Goal: Task Accomplishment & Management: Use online tool/utility

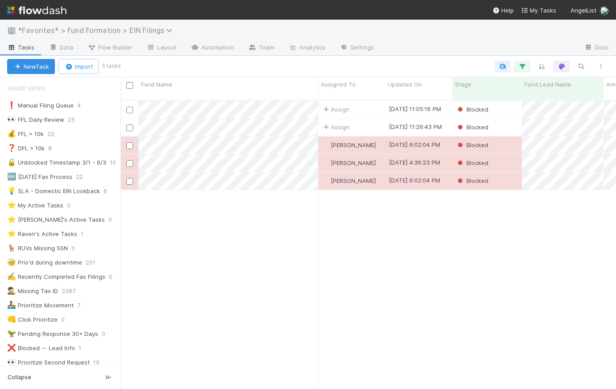
scroll to position [533, 0]
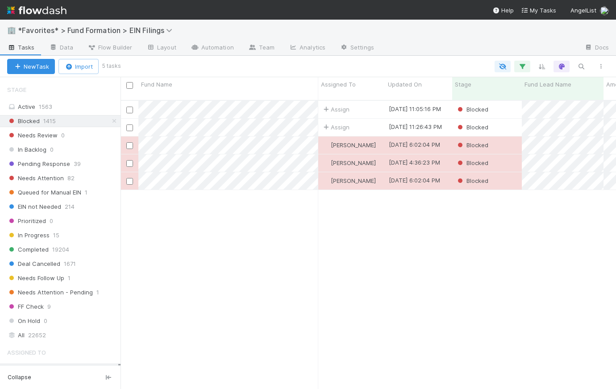
click at [50, 11] on img at bounding box center [36, 10] width 59 height 15
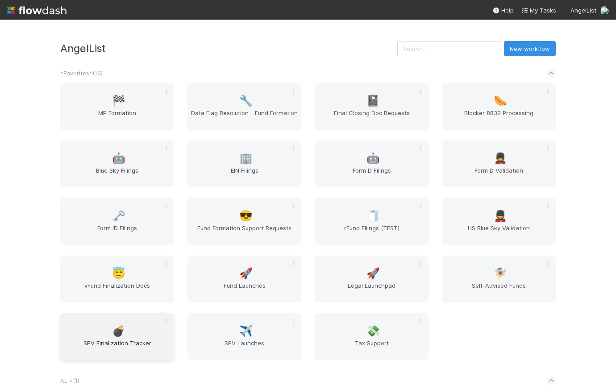
click at [120, 339] on span "SPV Finalization Tracker" at bounding box center [117, 348] width 107 height 18
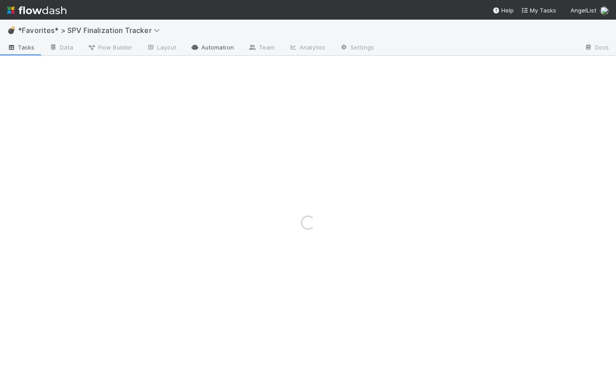
click at [228, 47] on link "Automation" at bounding box center [213, 48] width 58 height 14
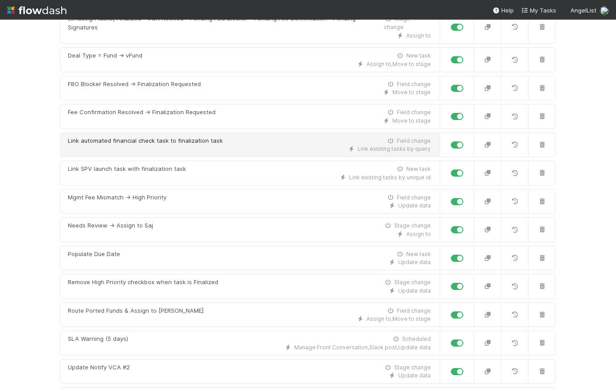
scroll to position [285, 0]
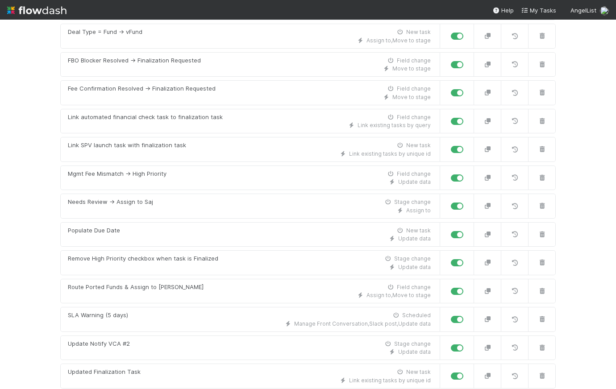
click at [467, 315] on label at bounding box center [467, 315] width 0 height 0
click at [456, 315] on input "checkbox" at bounding box center [454, 319] width 7 height 8
checkbox input "false"
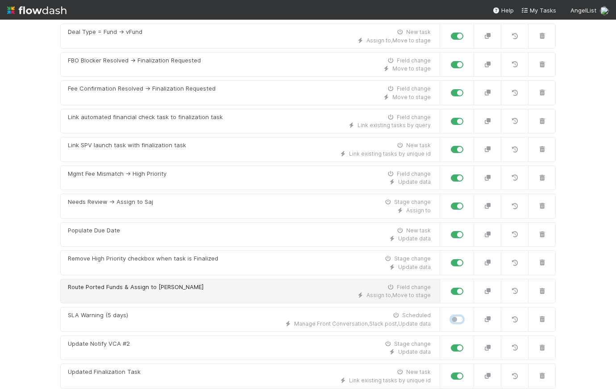
scroll to position [0, 0]
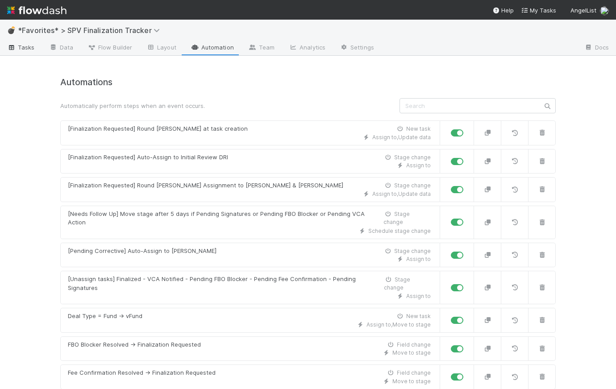
click at [23, 50] on span "Tasks" at bounding box center [21, 47] width 28 height 9
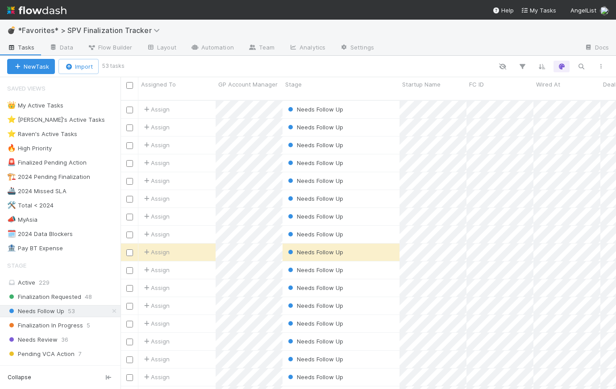
scroll to position [290, 490]
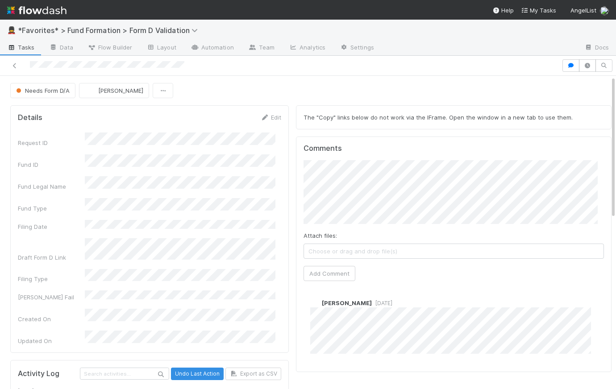
click at [294, 88] on div "Needs Form D/A Karen Jane Salcedo" at bounding box center [311, 90] width 602 height 15
click at [24, 45] on span "Tasks" at bounding box center [21, 47] width 28 height 9
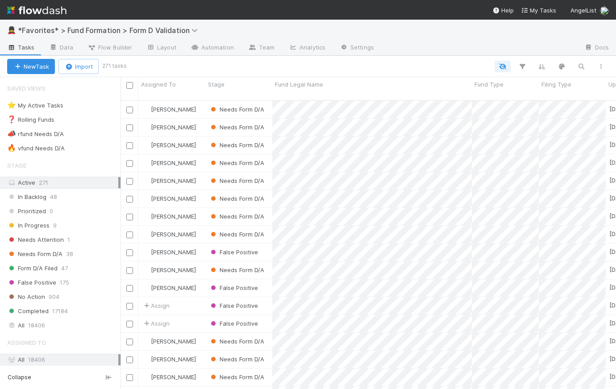
scroll to position [290, 490]
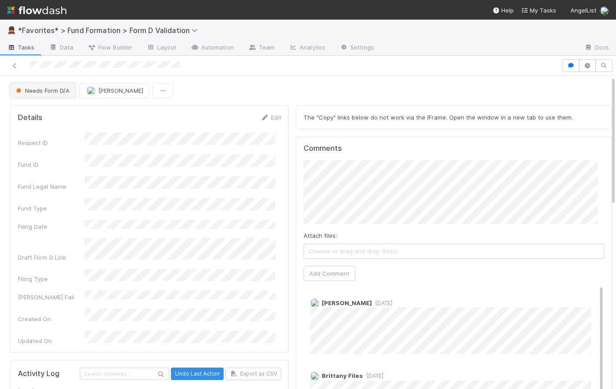
click at [50, 94] on button "Needs Form D/A" at bounding box center [42, 90] width 65 height 15
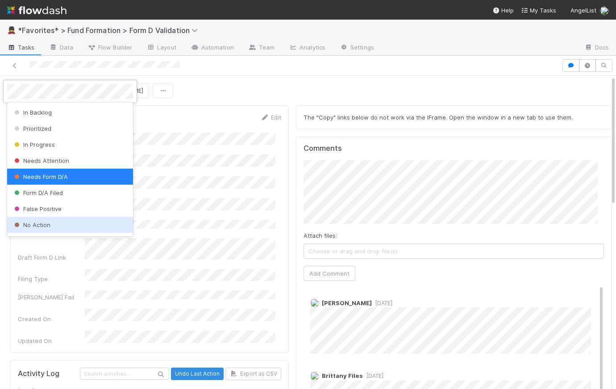
click at [67, 225] on div "No Action" at bounding box center [70, 225] width 126 height 16
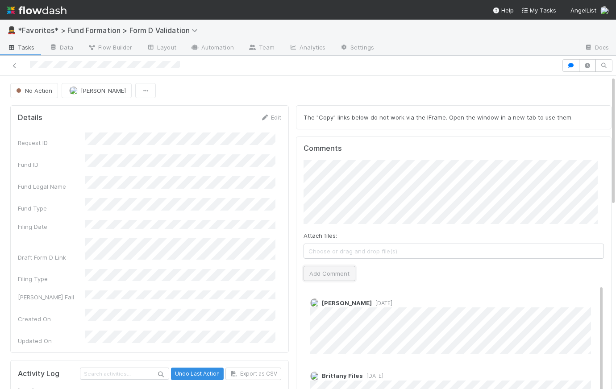
click at [335, 272] on button "Add Comment" at bounding box center [330, 273] width 52 height 15
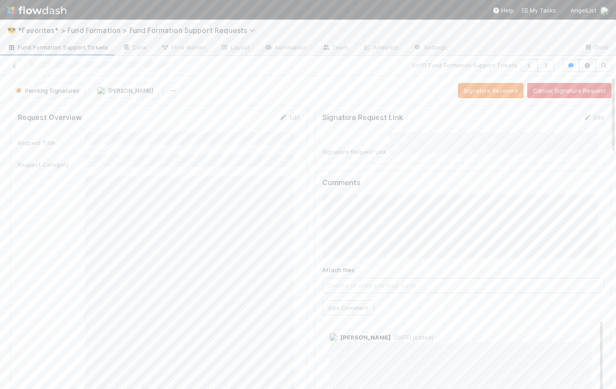
click at [38, 9] on img at bounding box center [36, 10] width 59 height 15
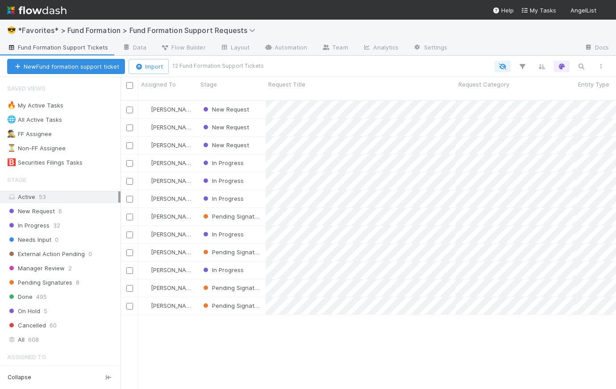
scroll to position [290, 490]
click at [54, 213] on span "New Request" at bounding box center [31, 211] width 48 height 11
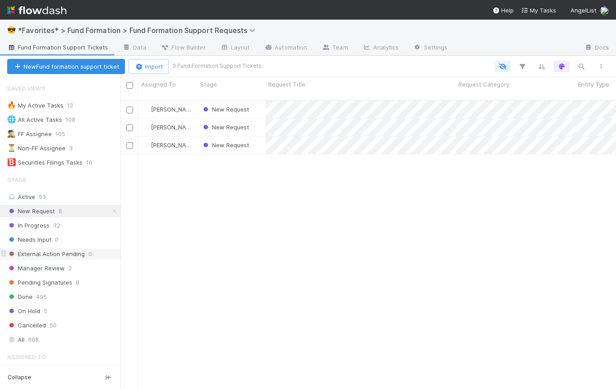
scroll to position [100, 0]
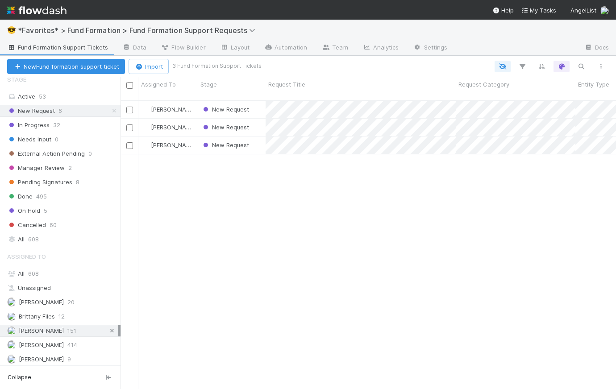
click at [108, 329] on icon at bounding box center [112, 331] width 9 height 6
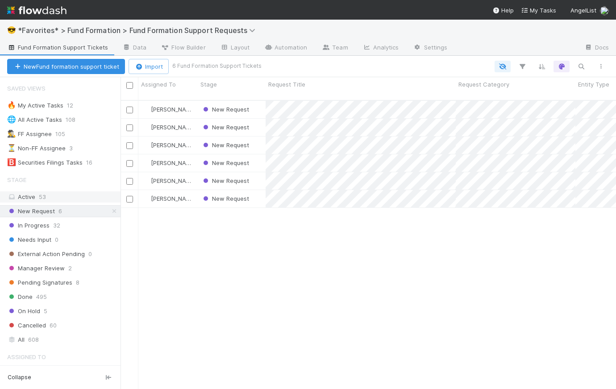
scroll to position [290, 490]
click at [256, 102] on div "New Request" at bounding box center [232, 109] width 68 height 17
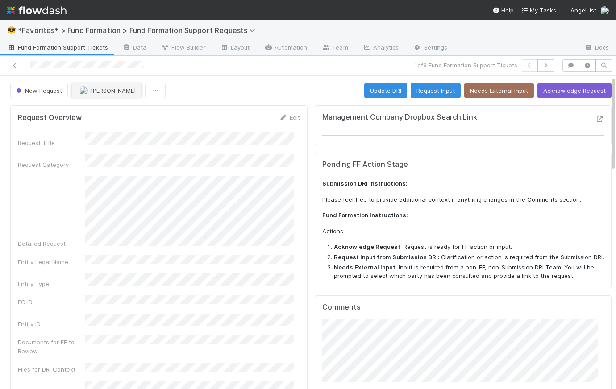
click at [105, 92] on span "[PERSON_NAME]" at bounding box center [113, 90] width 45 height 7
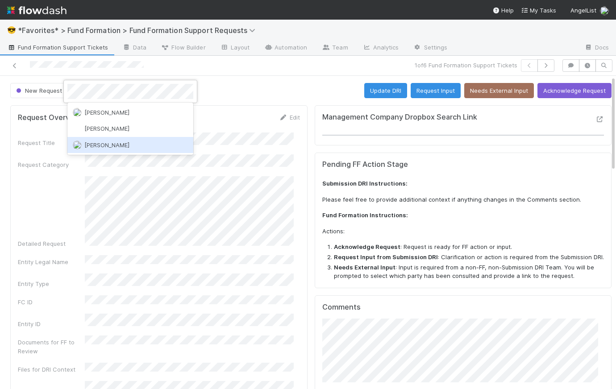
click at [135, 143] on div "[PERSON_NAME]" at bounding box center [130, 145] width 126 height 16
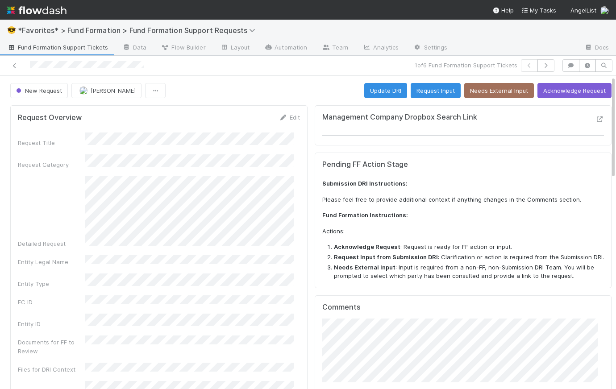
click at [271, 90] on div "New Request Rick Segers Update DRI Request Input Needs External Input Acknowled…" at bounding box center [311, 90] width 602 height 15
click at [290, 117] on link "Edit" at bounding box center [289, 117] width 21 height 7
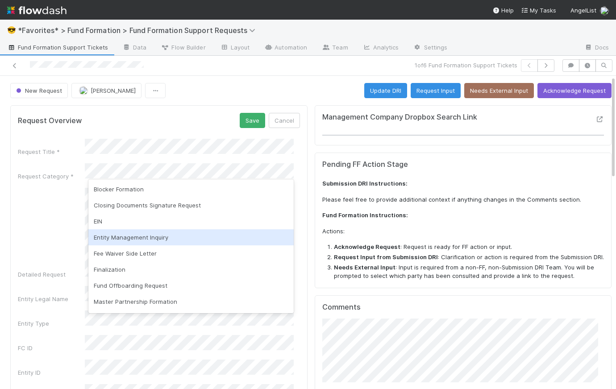
click at [158, 235] on div "Entity Management Inquiry" at bounding box center [190, 238] width 205 height 16
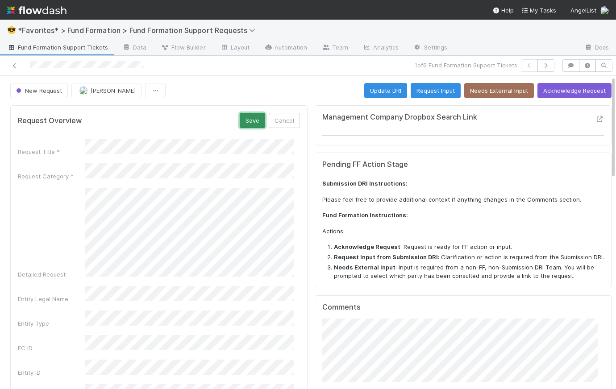
click at [248, 117] on button "Save" at bounding box center [252, 120] width 25 height 15
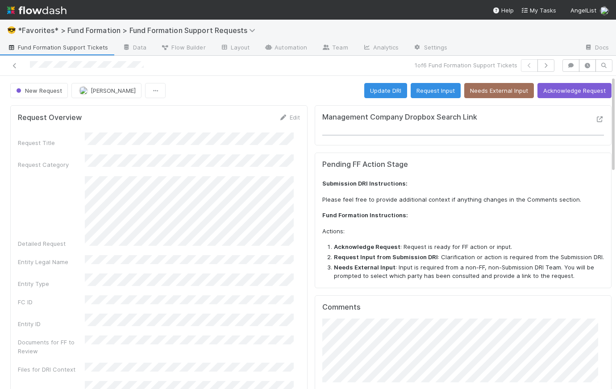
click at [295, 92] on div "New Request Rick Segers Update DRI Request Input Needs External Input Acknowled…" at bounding box center [311, 90] width 602 height 15
click at [39, 46] on span "Fund Formation Support Tickets" at bounding box center [57, 47] width 101 height 9
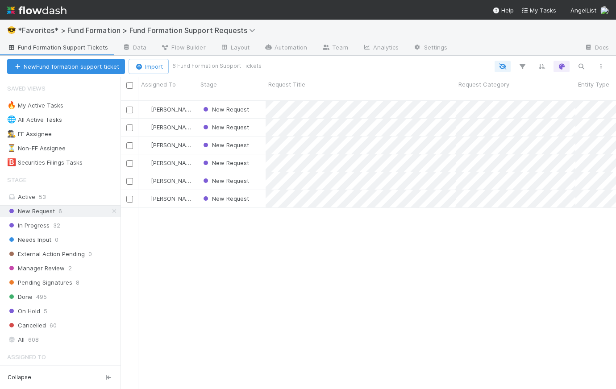
scroll to position [290, 490]
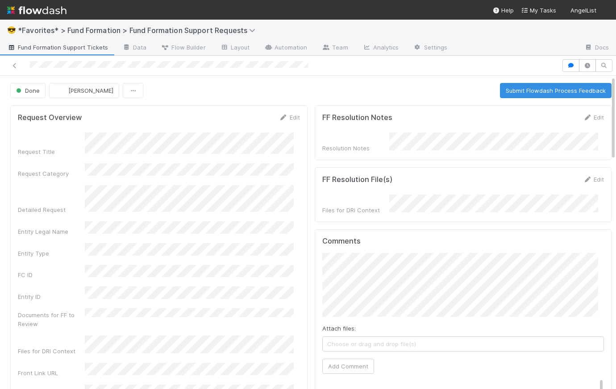
click at [31, 47] on span "Fund Formation Support Tickets" at bounding box center [57, 47] width 101 height 9
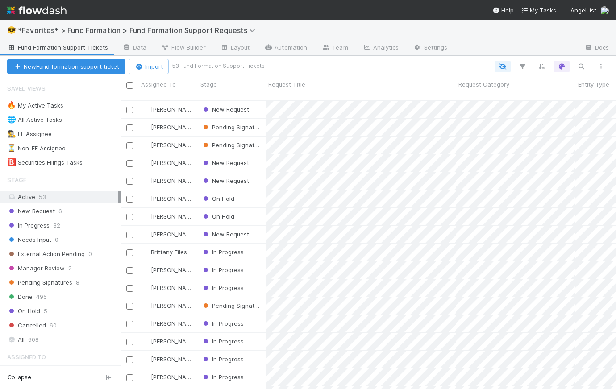
scroll to position [290, 490]
click at [49, 10] on img at bounding box center [36, 10] width 59 height 15
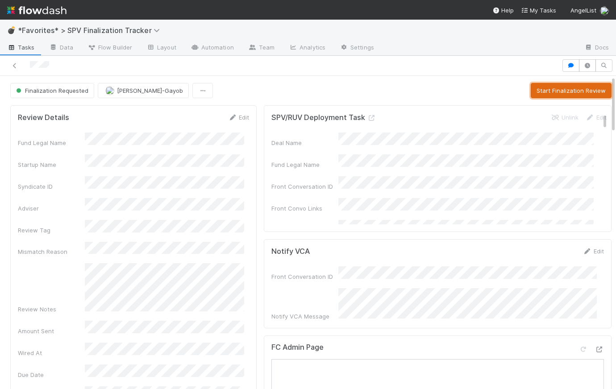
click at [560, 91] on button "Start Finalization Review" at bounding box center [571, 90] width 81 height 15
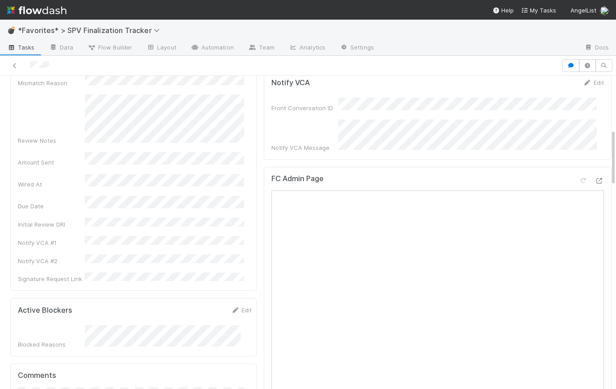
scroll to position [291, 0]
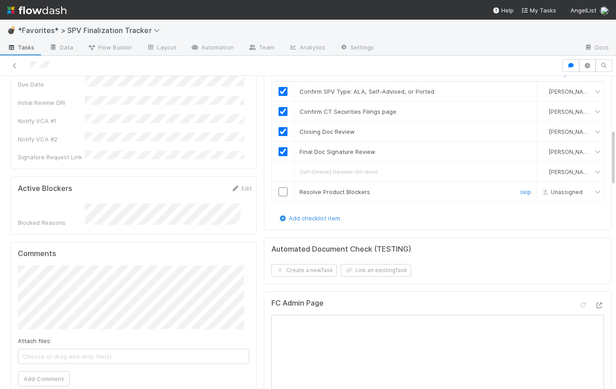
click at [282, 188] on input "checkbox" at bounding box center [283, 192] width 9 height 9
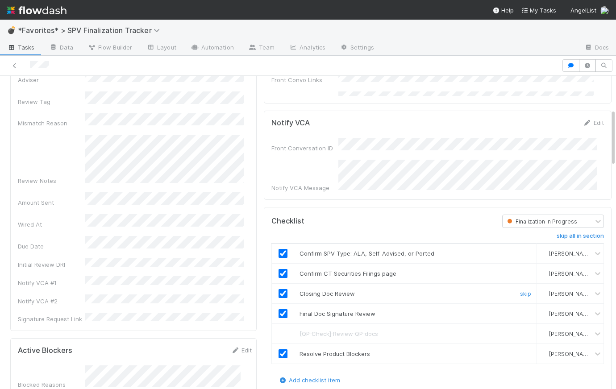
scroll to position [278, 0]
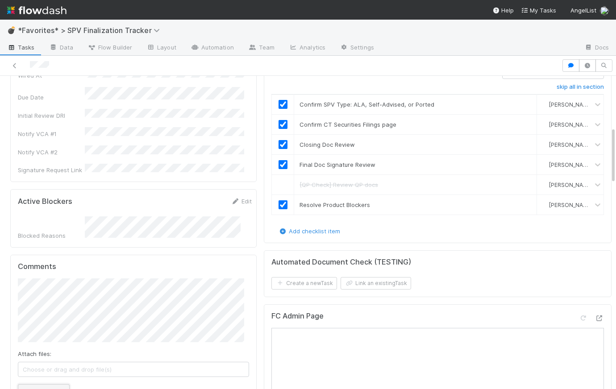
click at [50, 385] on button "Add Comment" at bounding box center [44, 392] width 52 height 15
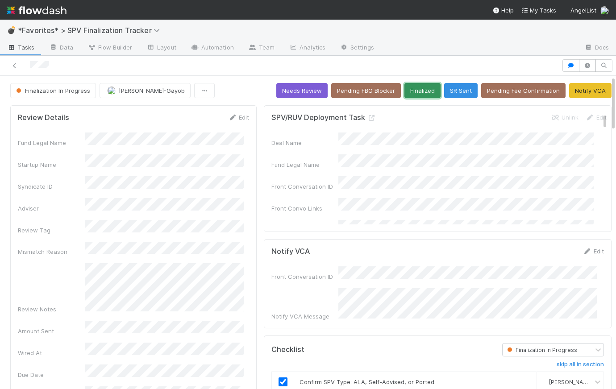
click at [415, 90] on button "Finalized" at bounding box center [423, 90] width 36 height 15
